Goal: Transaction & Acquisition: Obtain resource

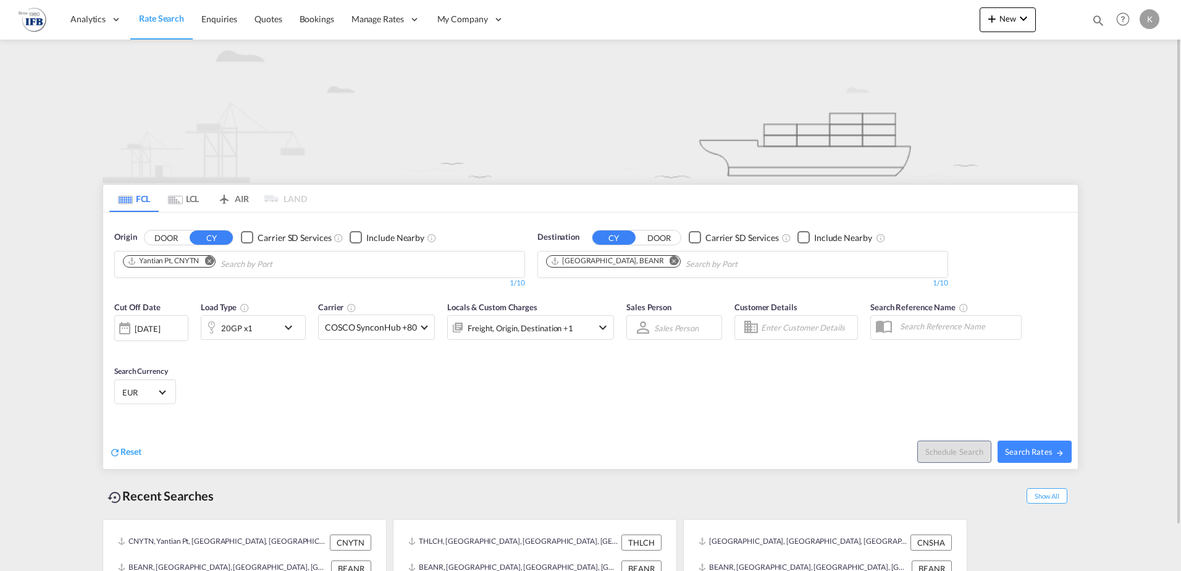
click at [213, 259] on md-icon "Remove" at bounding box center [208, 260] width 9 height 9
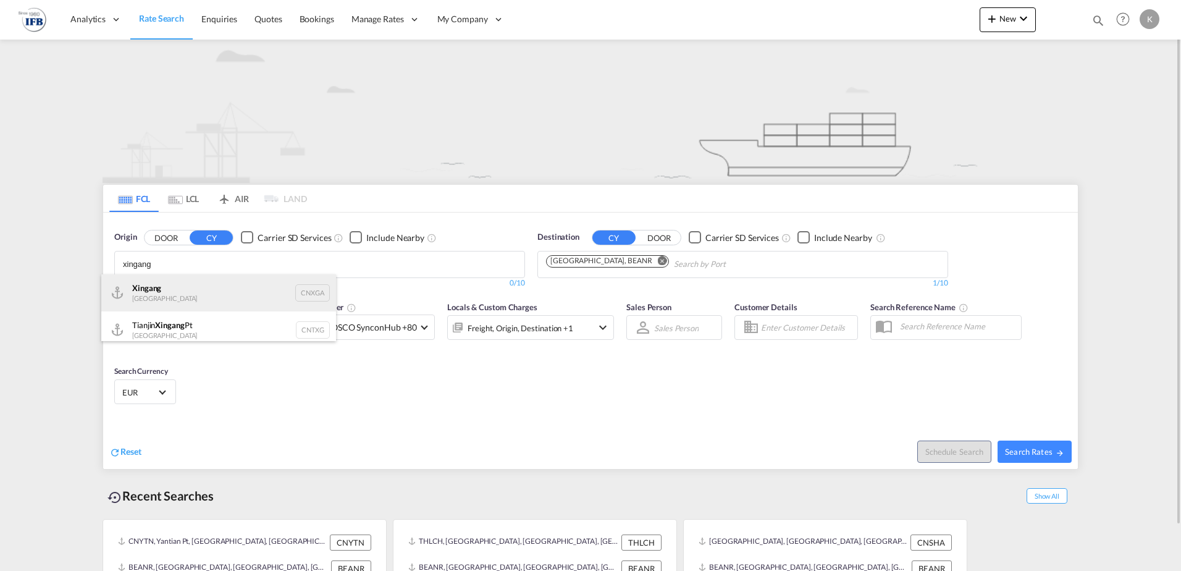
type input "xingang"
click at [202, 298] on div "Xingang [GEOGRAPHIC_DATA] CNXGA" at bounding box center [218, 292] width 235 height 37
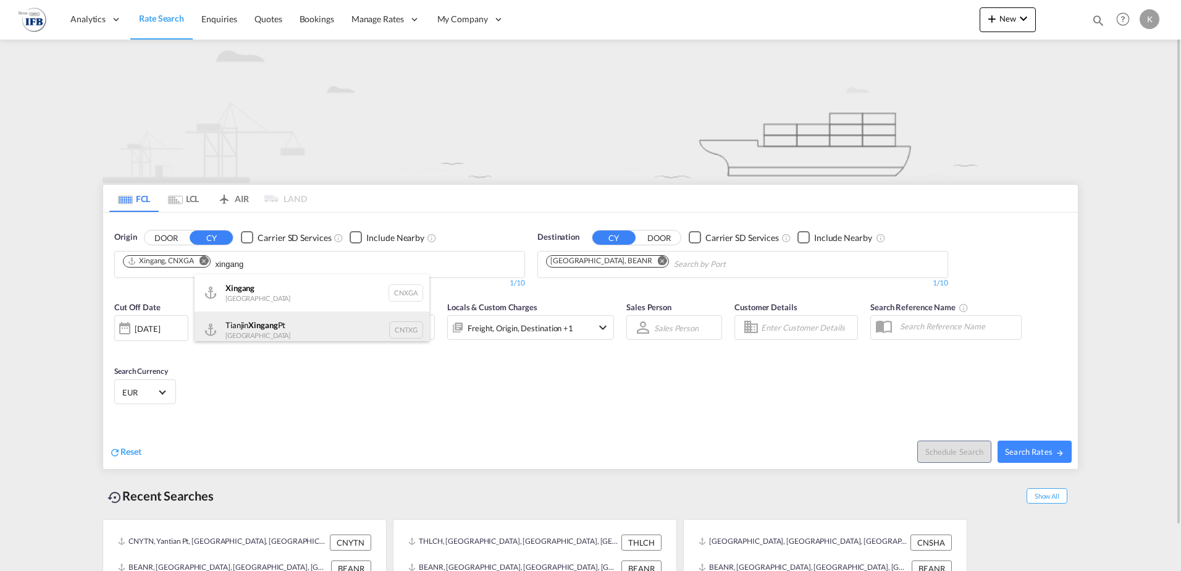
type input "xingang"
drag, startPoint x: 230, startPoint y: 325, endPoint x: 490, endPoint y: 301, distance: 260.4
click at [230, 325] on div "Tianjin Xingang Pt China CNTXG" at bounding box center [312, 329] width 235 height 37
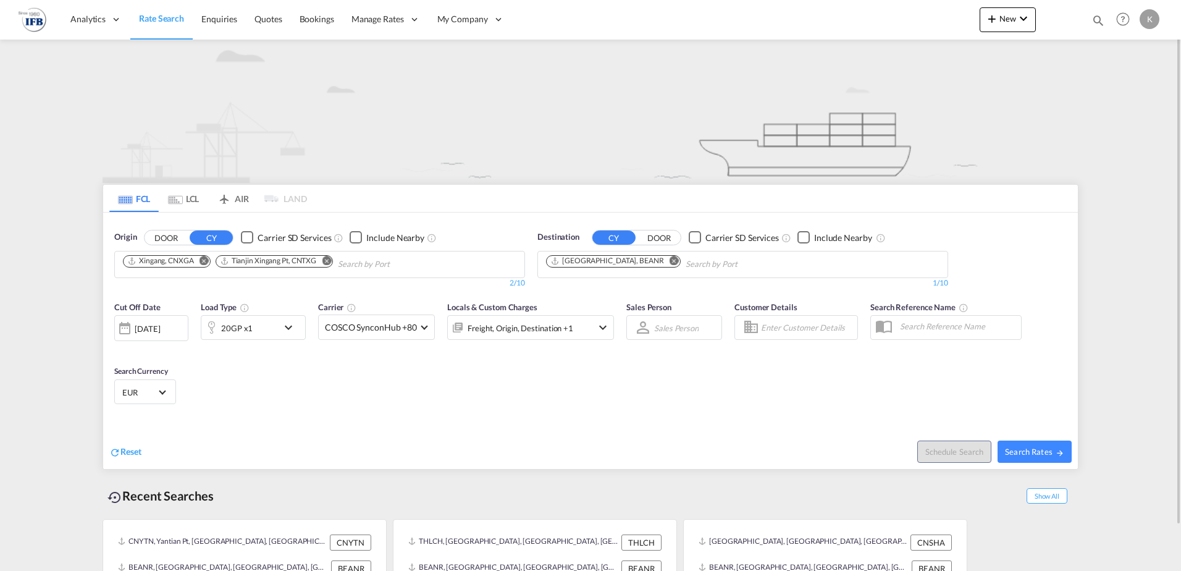
click at [160, 330] on div "[DATE]" at bounding box center [147, 328] width 25 height 11
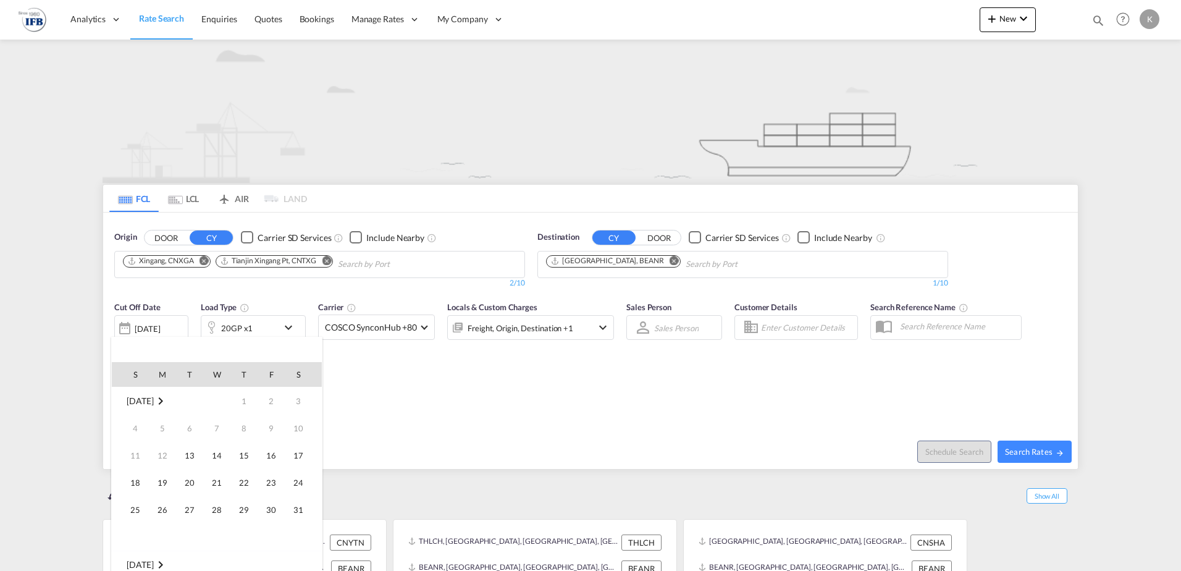
scroll to position [491, 0]
click at [193, 502] on span "26" at bounding box center [189, 509] width 25 height 25
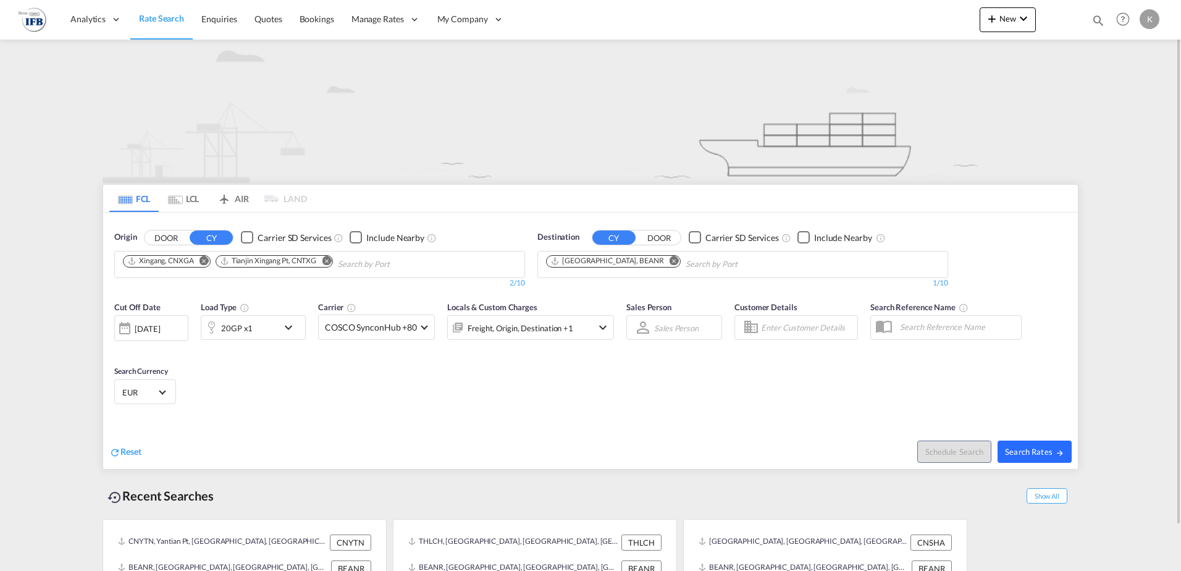
click at [1049, 444] on button "Search Rates" at bounding box center [1034, 451] width 74 height 22
type input "CNXGA,CNTXG to BEANR / [DATE]"
